Goal: Task Accomplishment & Management: Use online tool/utility

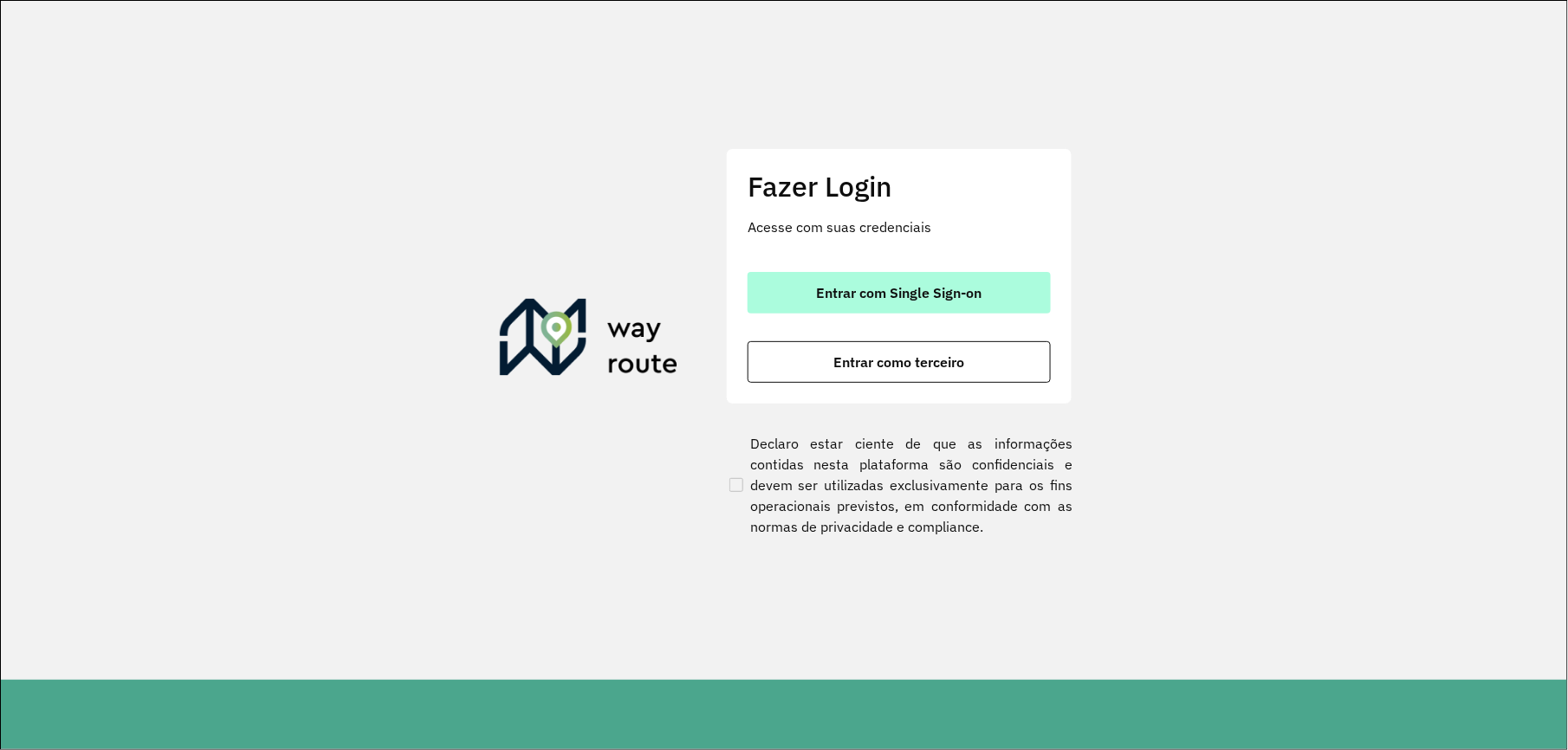
click at [802, 302] on button "Entrar com Single Sign-on" at bounding box center [899, 292] width 303 height 42
click at [878, 285] on span "Entrar com Single Sign-on" at bounding box center [899, 292] width 165 height 14
